Goal: Information Seeking & Learning: Learn about a topic

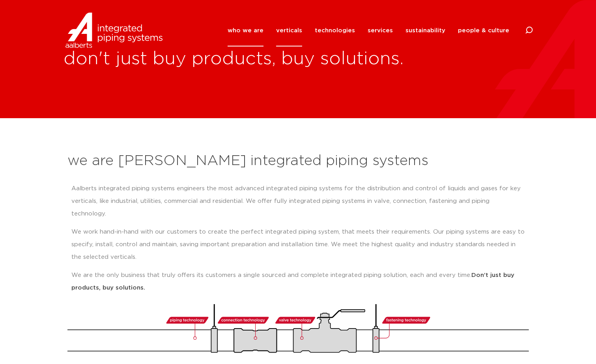
click at [299, 27] on link "verticals" at bounding box center [289, 31] width 26 height 32
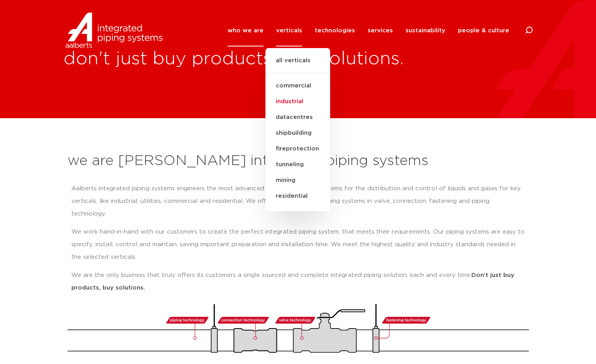
click at [295, 103] on link "industrial" at bounding box center [297, 102] width 65 height 16
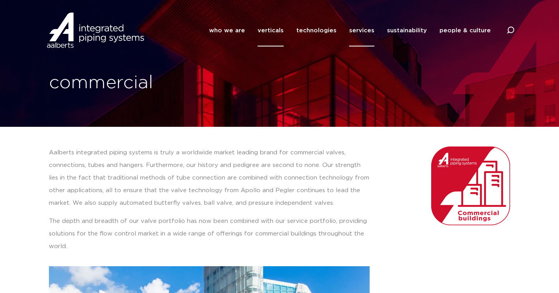
click at [366, 29] on link "services" at bounding box center [361, 31] width 25 height 32
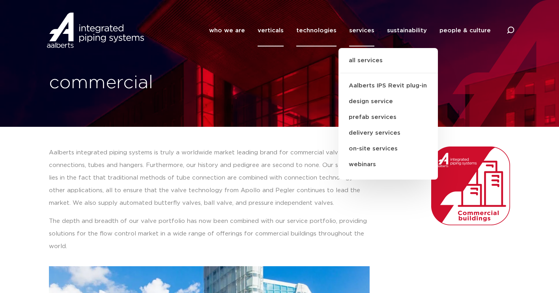
click at [330, 31] on link "technologies" at bounding box center [316, 31] width 40 height 32
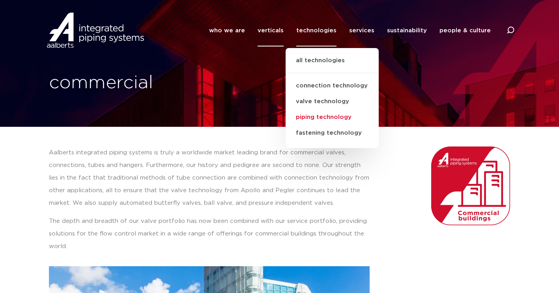
click at [323, 118] on link "piping technology" at bounding box center [332, 118] width 93 height 16
